Goal: Information Seeking & Learning: Check status

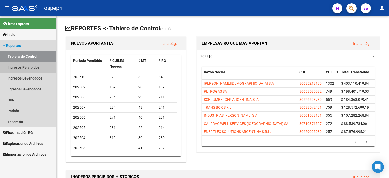
click at [27, 70] on link "Ingresos Percibidos" at bounding box center [28, 67] width 57 height 11
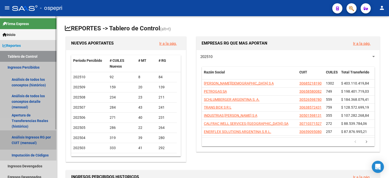
click at [20, 141] on link "Análisis Ingresos RG por CUIT (mensual)" at bounding box center [28, 140] width 57 height 19
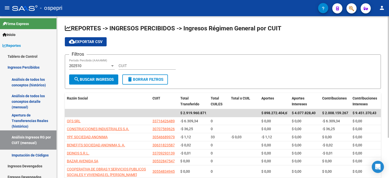
click at [128, 62] on div "CUIT" at bounding box center [147, 64] width 57 height 11
click at [127, 66] on input "CUIT" at bounding box center [147, 66] width 57 height 5
paste input "30-71632968-9"
type input "30-71632968-9"
click at [110, 77] on span "search Buscar Ingresos" at bounding box center [94, 79] width 40 height 5
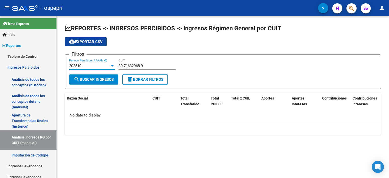
click at [110, 67] on div "202510" at bounding box center [89, 66] width 41 height 5
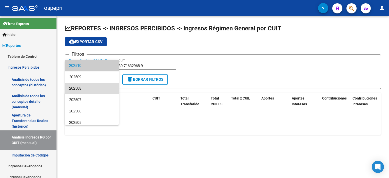
click at [94, 92] on span "202508" at bounding box center [92, 88] width 46 height 11
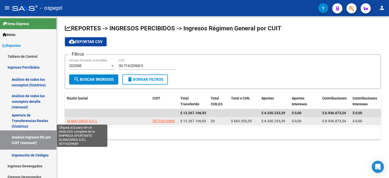
click at [87, 120] on span "ALMACARGO S.R.L" at bounding box center [82, 121] width 31 height 4
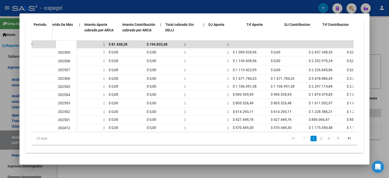
scroll to position [0, 304]
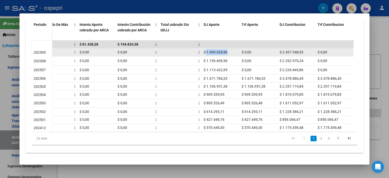
drag, startPoint x: 230, startPoint y: 49, endPoint x: 206, endPoint y: 48, distance: 24.1
click at [206, 49] on div "$ 1.099.029,96" at bounding box center [221, 52] width 34 height 6
copy span "1.099.029,96"
drag, startPoint x: 305, startPoint y: 49, endPoint x: 278, endPoint y: 51, distance: 27.7
click at [278, 51] on datatable-body-cell "$ 2.437.348,53" at bounding box center [297, 52] width 38 height 8
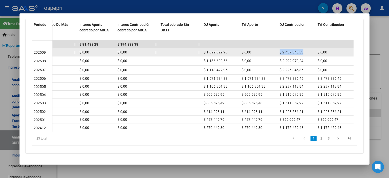
copy span "$ 2.437.348,53"
